Goal: Contribute content: Add original content to the website for others to see

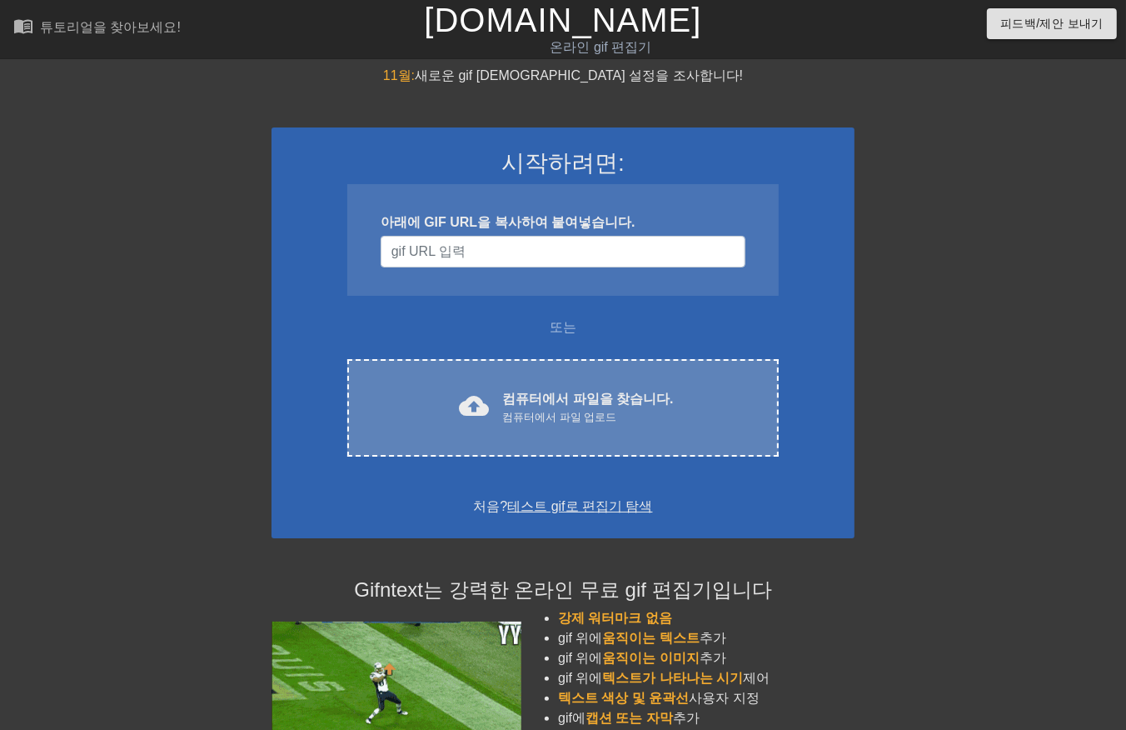
click at [640, 384] on div "cloud_upload 컴퓨터에서 파일을 찾습니다. 컴퓨터에서 파일 업로드 Choose files" at bounding box center [563, 407] width 432 height 97
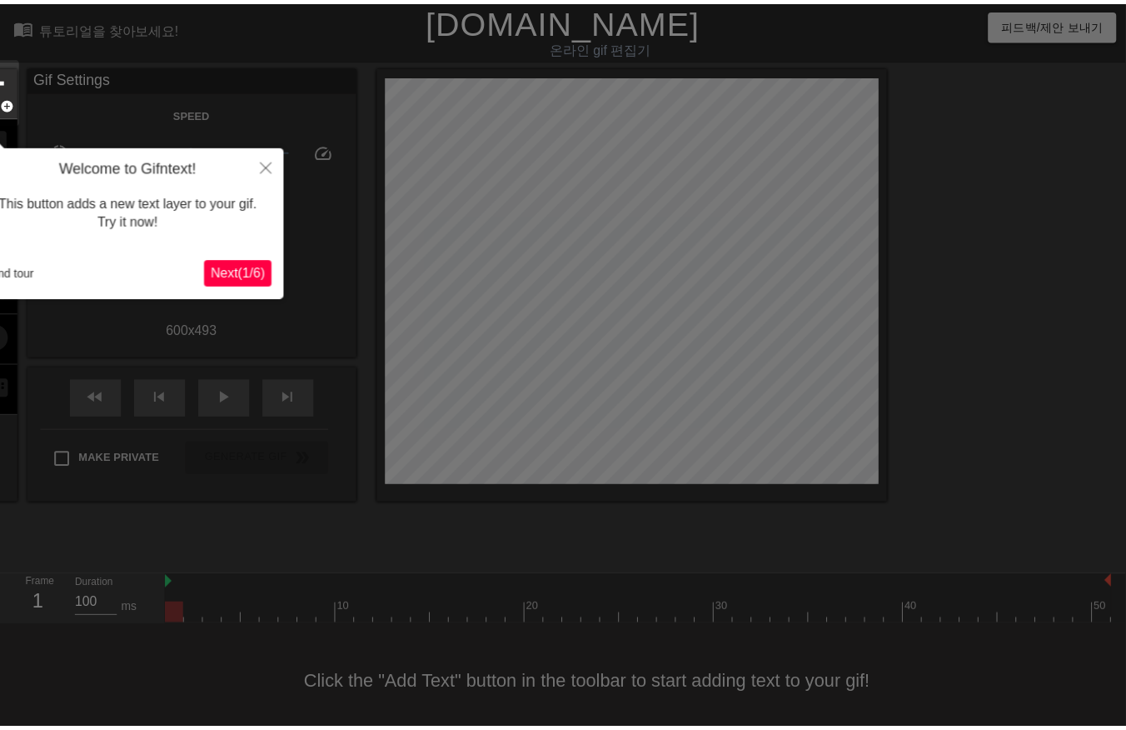
scroll to position [26, 0]
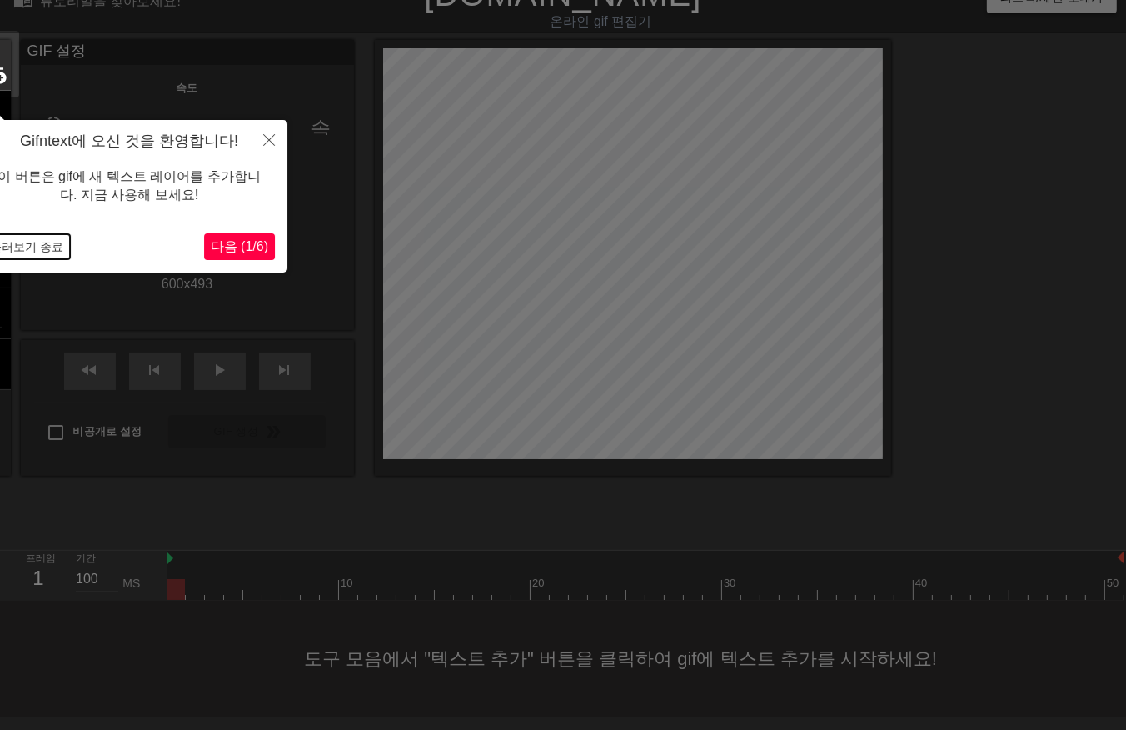
click at [38, 250] on button "둘러보기 종료" at bounding box center [26, 246] width 87 height 25
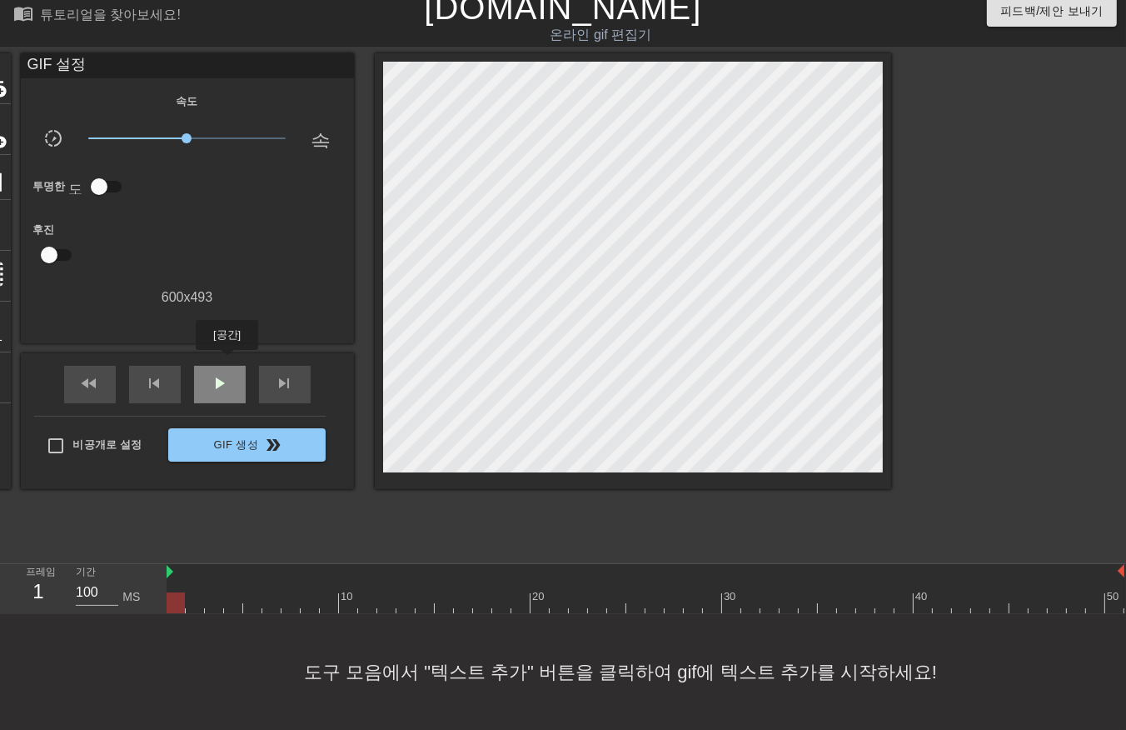
click at [227, 373] on span "play_arrow" at bounding box center [220, 383] width 20 height 20
click at [227, 373] on span "일시 중지" at bounding box center [220, 383] width 20 height 20
click at [169, 594] on div at bounding box center [646, 602] width 958 height 21
click at [195, 593] on div at bounding box center [646, 602] width 958 height 21
drag, startPoint x: 210, startPoint y: 588, endPoint x: 222, endPoint y: 589, distance: 11.7
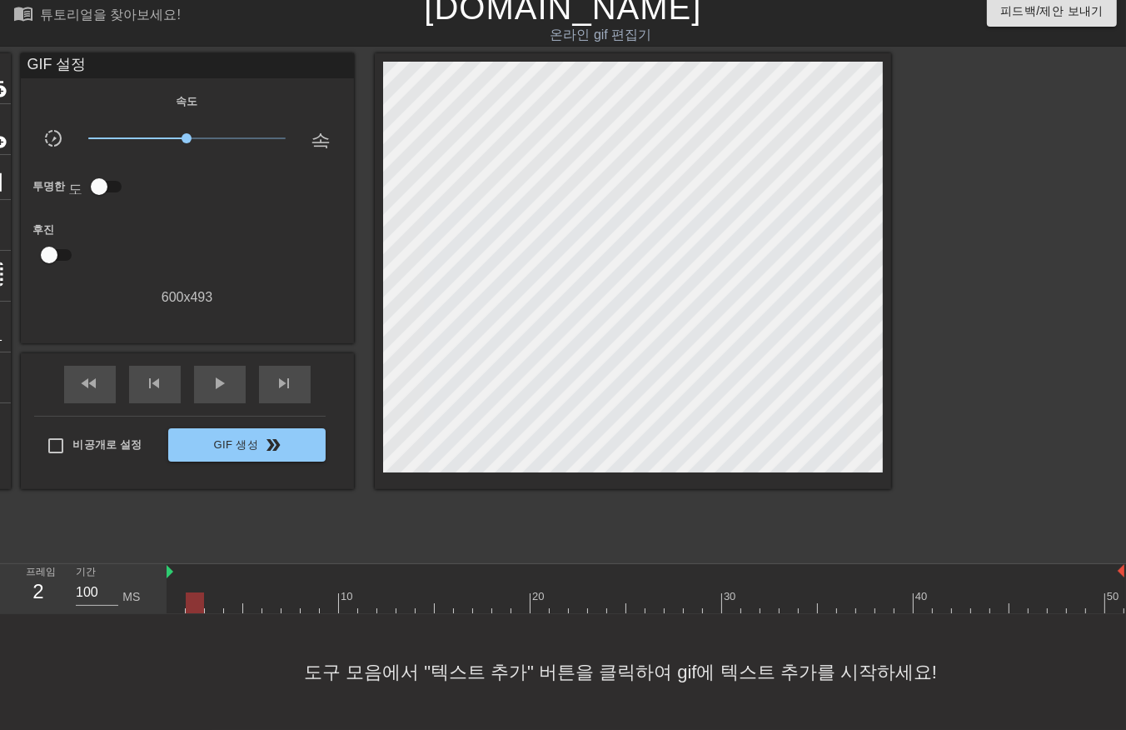
click at [213, 592] on div at bounding box center [646, 602] width 958 height 21
click at [237, 592] on div at bounding box center [646, 602] width 958 height 21
drag, startPoint x: 259, startPoint y: 588, endPoint x: 267, endPoint y: 587, distance: 8.4
click at [262, 592] on div at bounding box center [646, 602] width 958 height 21
click at [277, 592] on div at bounding box center [271, 602] width 18 height 21
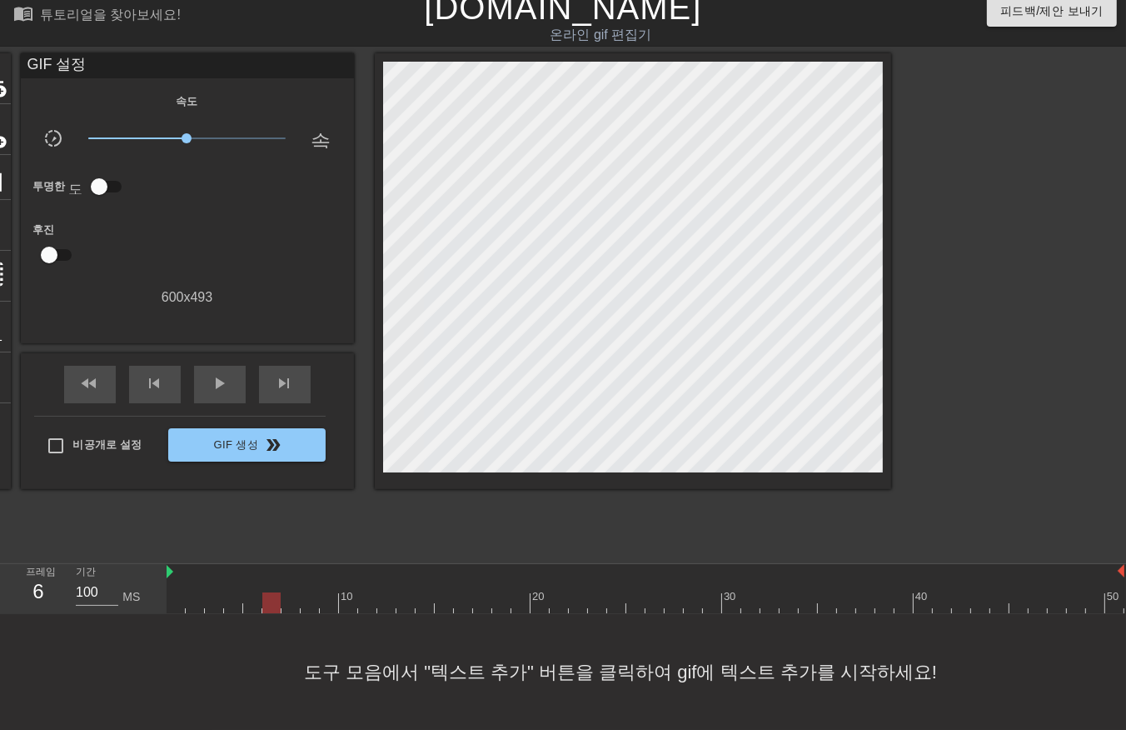
click at [292, 592] on div at bounding box center [646, 602] width 958 height 21
click at [302, 595] on div at bounding box center [646, 602] width 958 height 21
click at [312, 592] on div at bounding box center [310, 602] width 18 height 21
click at [326, 592] on div at bounding box center [646, 602] width 958 height 21
click at [345, 592] on div at bounding box center [646, 602] width 958 height 21
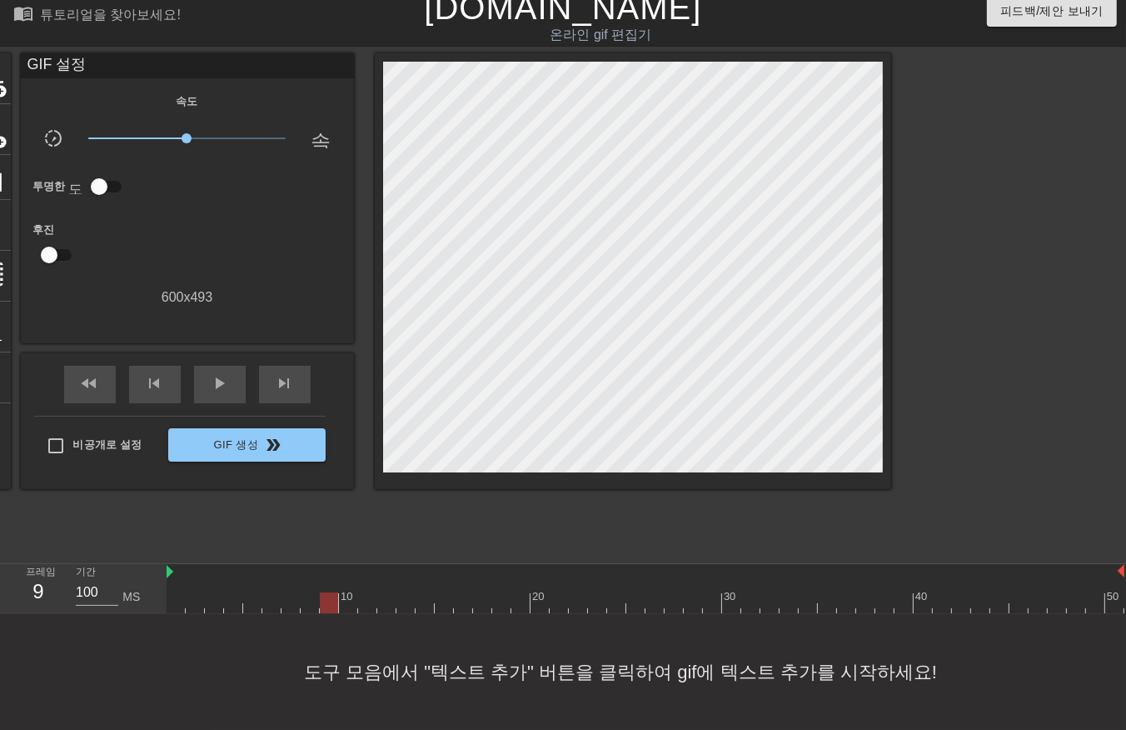
click at [327, 592] on div at bounding box center [646, 602] width 958 height 21
click at [350, 592] on div at bounding box center [646, 602] width 958 height 21
drag, startPoint x: 344, startPoint y: 588, endPoint x: 719, endPoint y: 589, distance: 374.9
click at [719, 592] on div at bounding box center [646, 602] width 958 height 21
click at [731, 592] on div at bounding box center [646, 602] width 958 height 21
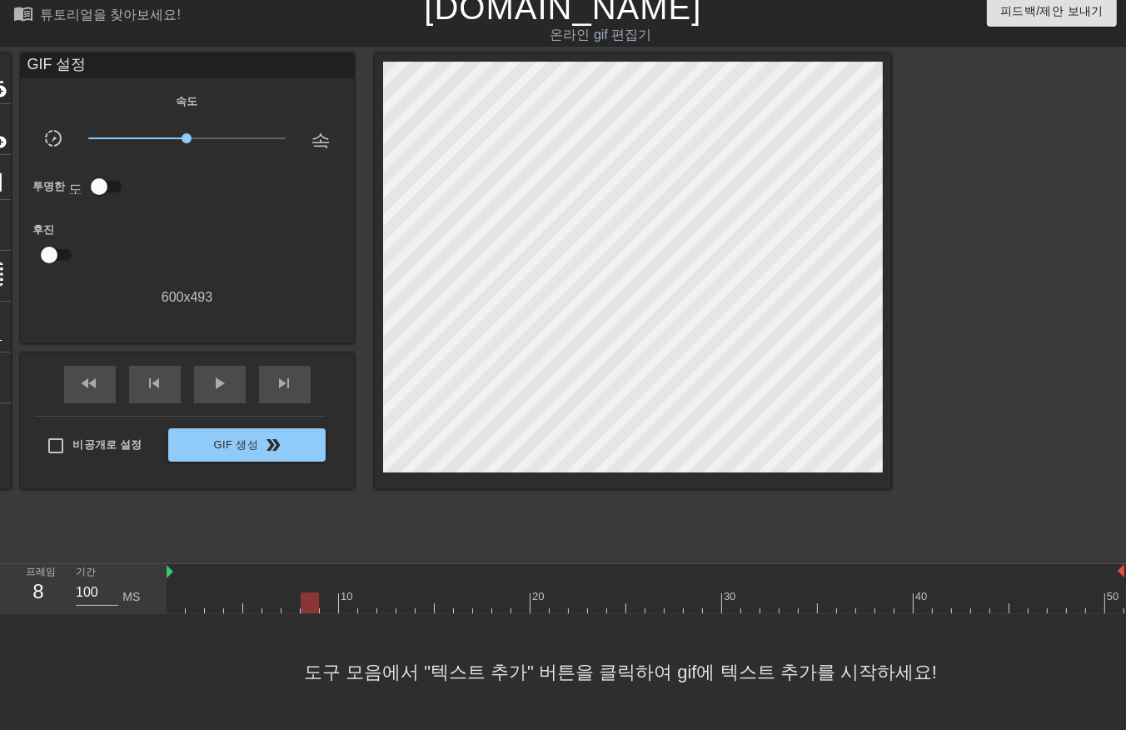
click at [307, 595] on div at bounding box center [646, 602] width 958 height 21
click at [326, 592] on div at bounding box center [646, 602] width 958 height 21
click at [346, 592] on div at bounding box center [646, 602] width 958 height 21
click at [364, 592] on div at bounding box center [646, 602] width 958 height 21
click at [389, 592] on div at bounding box center [646, 602] width 958 height 21
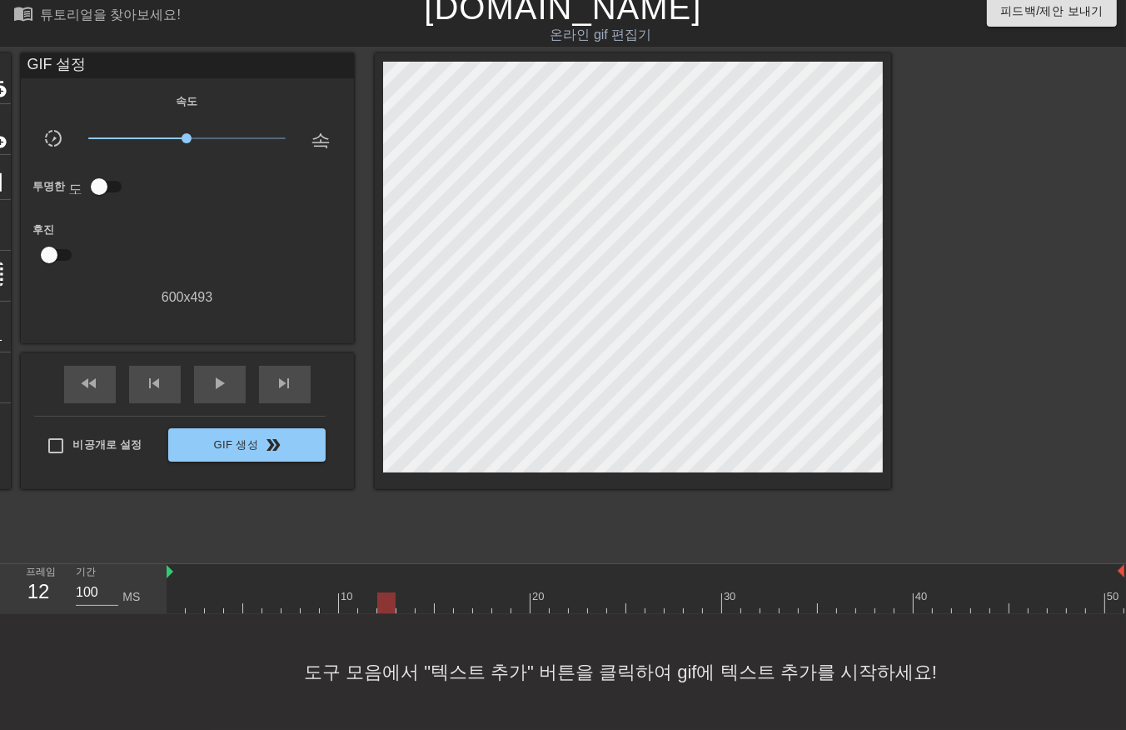
click at [407, 592] on div at bounding box center [646, 602] width 958 height 21
click at [423, 592] on div at bounding box center [646, 602] width 958 height 21
click at [447, 592] on div at bounding box center [646, 602] width 958 height 21
click at [464, 592] on div at bounding box center [646, 602] width 958 height 21
click at [479, 592] on div at bounding box center [646, 602] width 958 height 21
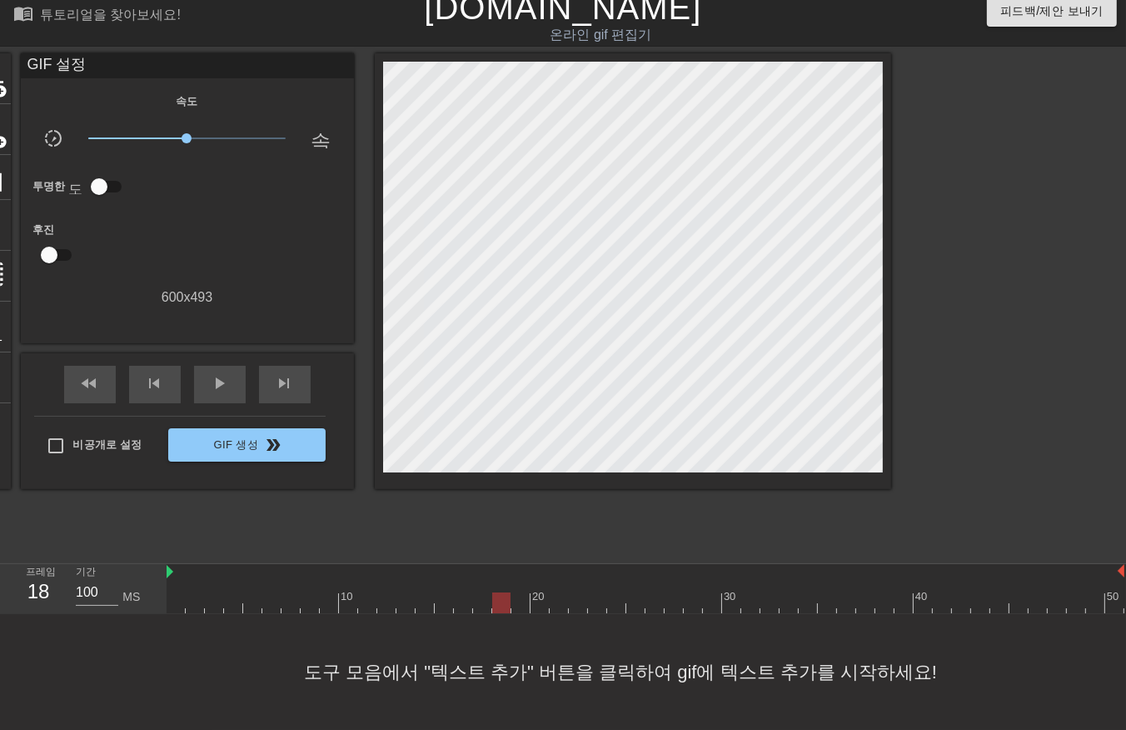
click at [497, 592] on div at bounding box center [646, 602] width 958 height 21
click at [517, 592] on div at bounding box center [646, 602] width 958 height 21
click at [530, 592] on div at bounding box center [646, 602] width 958 height 21
click at [555, 592] on div at bounding box center [646, 602] width 958 height 21
click at [583, 592] on div at bounding box center [646, 602] width 958 height 21
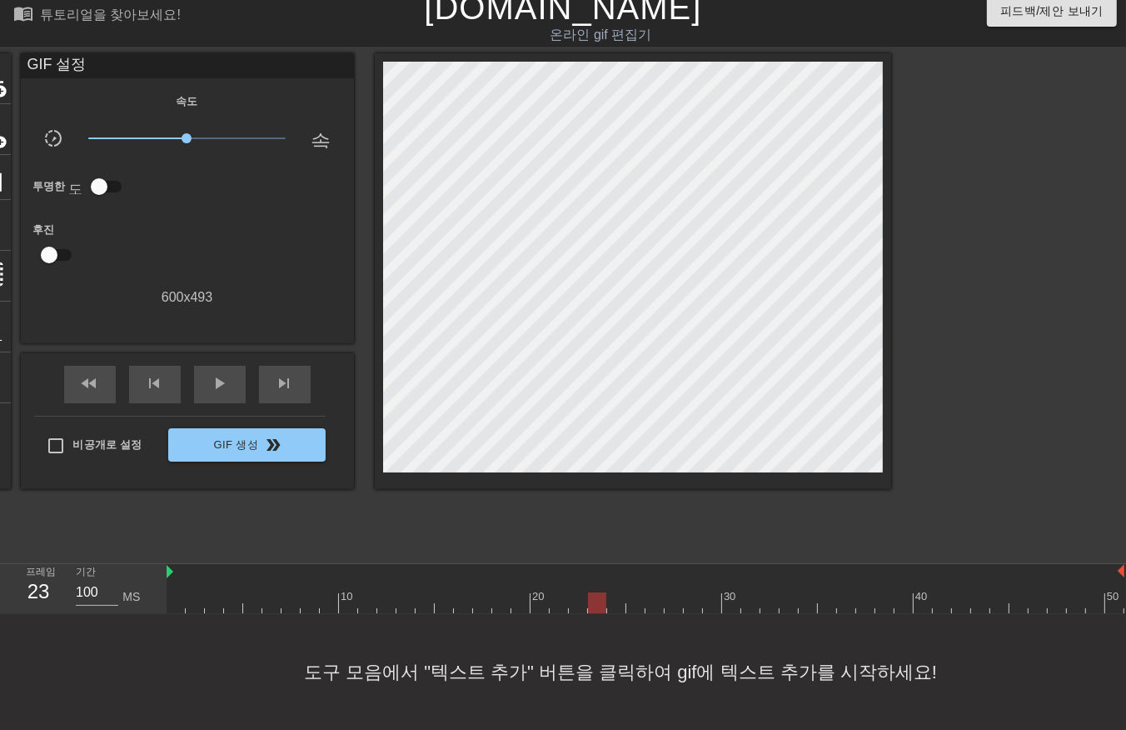
click at [600, 592] on div at bounding box center [646, 602] width 958 height 21
click at [612, 592] on div at bounding box center [646, 602] width 958 height 21
drag, startPoint x: 634, startPoint y: 583, endPoint x: 642, endPoint y: 586, distance: 8.7
click at [634, 592] on div at bounding box center [646, 602] width 958 height 21
drag, startPoint x: 652, startPoint y: 588, endPoint x: 661, endPoint y: 589, distance: 9.2
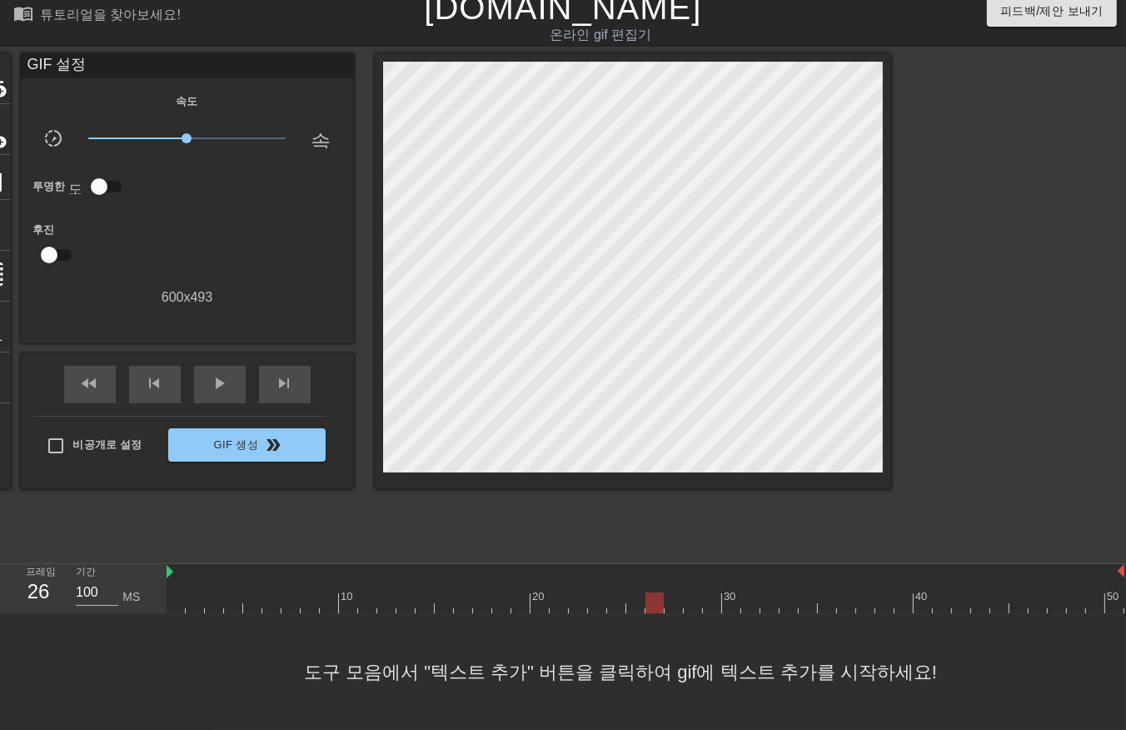
click at [655, 592] on div at bounding box center [646, 602] width 958 height 21
click at [670, 592] on div at bounding box center [646, 602] width 958 height 21
click at [693, 596] on div at bounding box center [646, 602] width 958 height 21
click at [709, 592] on div at bounding box center [646, 602] width 958 height 21
click at [731, 592] on div at bounding box center [646, 602] width 958 height 21
